Goal: Task Accomplishment & Management: Complete application form

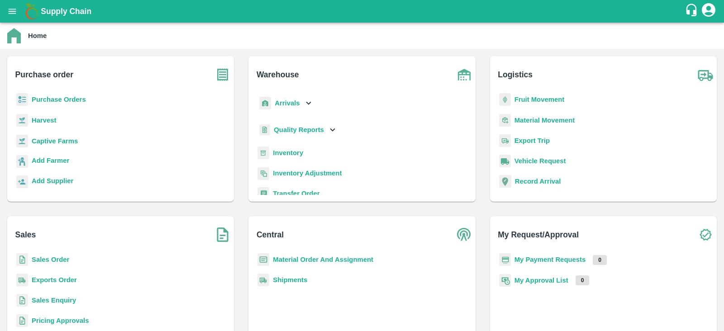
click at [288, 154] on b "Inventory" at bounding box center [288, 152] width 30 height 7
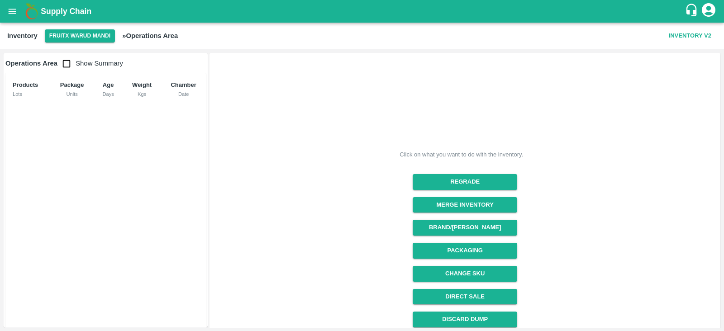
scroll to position [96, 0]
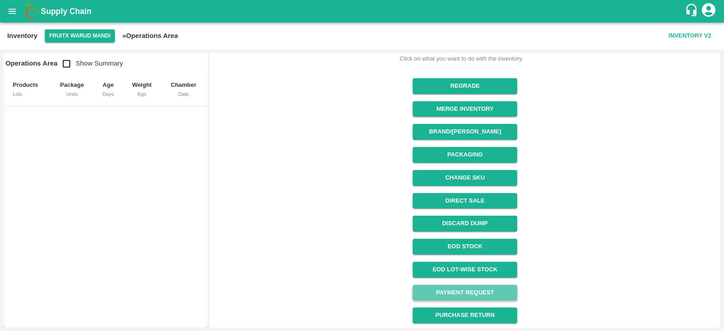
click at [443, 289] on link "Payment Request" at bounding box center [465, 293] width 105 height 16
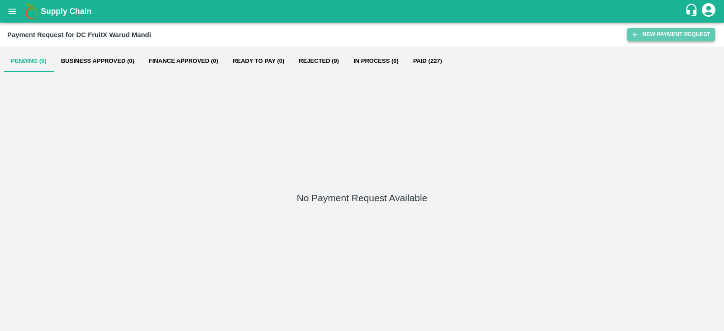
click at [641, 34] on button "New Payment Request" at bounding box center [671, 34] width 88 height 13
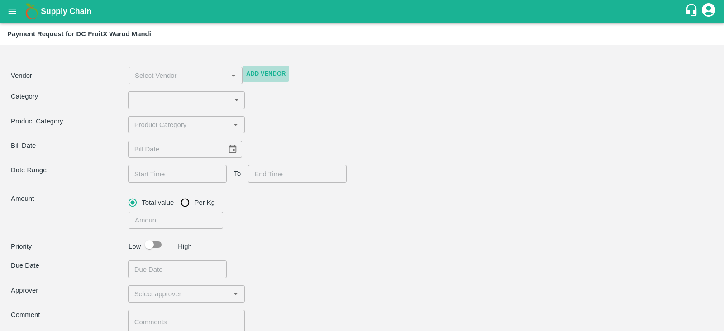
click at [278, 73] on button "Add Vendor" at bounding box center [266, 74] width 47 height 16
